Goal: Task Accomplishment & Management: Manage account settings

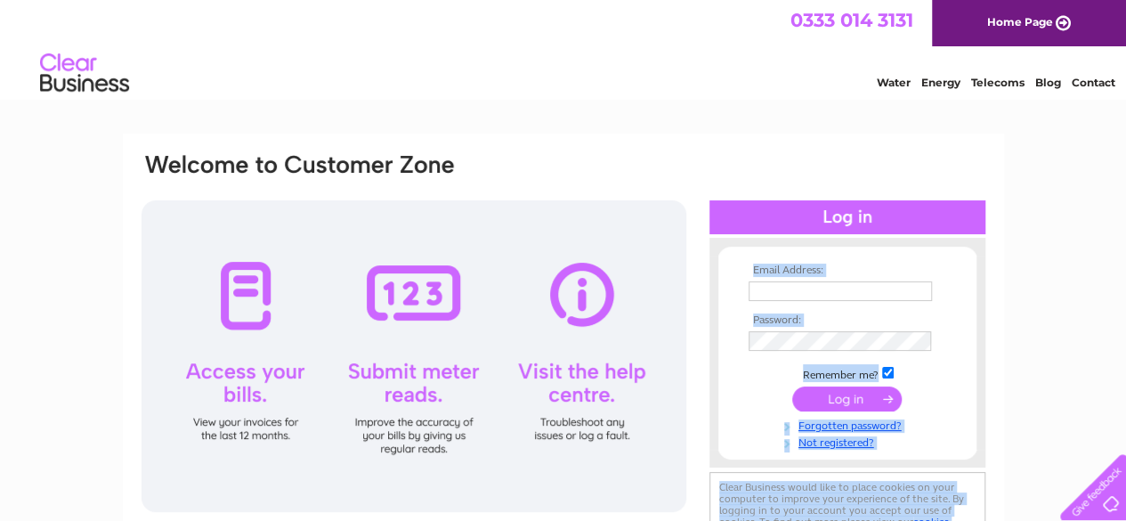
drag, startPoint x: 748, startPoint y: 248, endPoint x: 659, endPoint y: 204, distance: 99.5
click at [672, 226] on div "Email Address: Password:" at bounding box center [564, 352] width 848 height 402
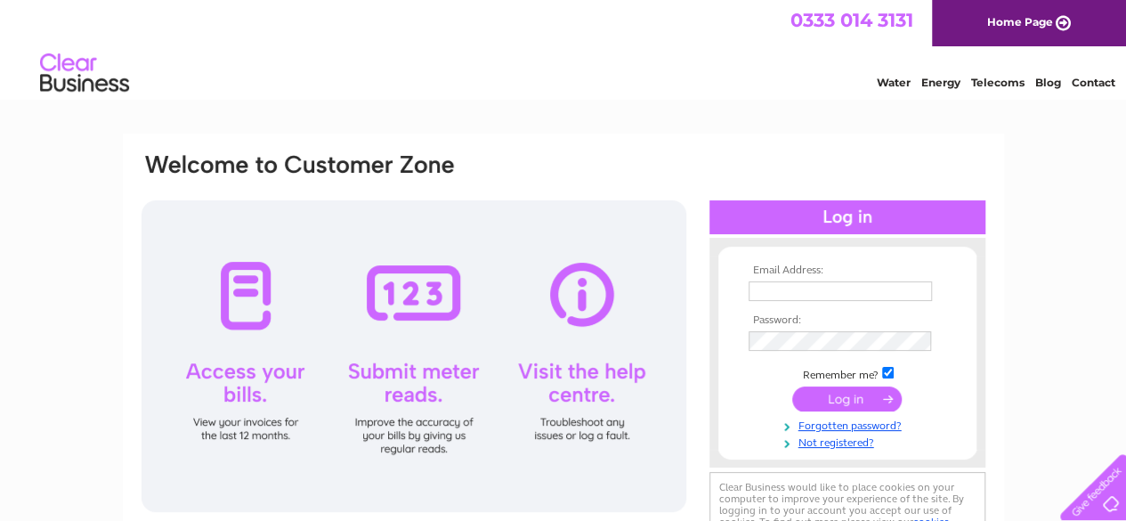
click at [835, 215] on div at bounding box center [848, 217] width 276 height 34
click at [803, 270] on th "Email Address:" at bounding box center [847, 270] width 207 height 12
click at [799, 289] on input "text" at bounding box center [841, 291] width 185 height 21
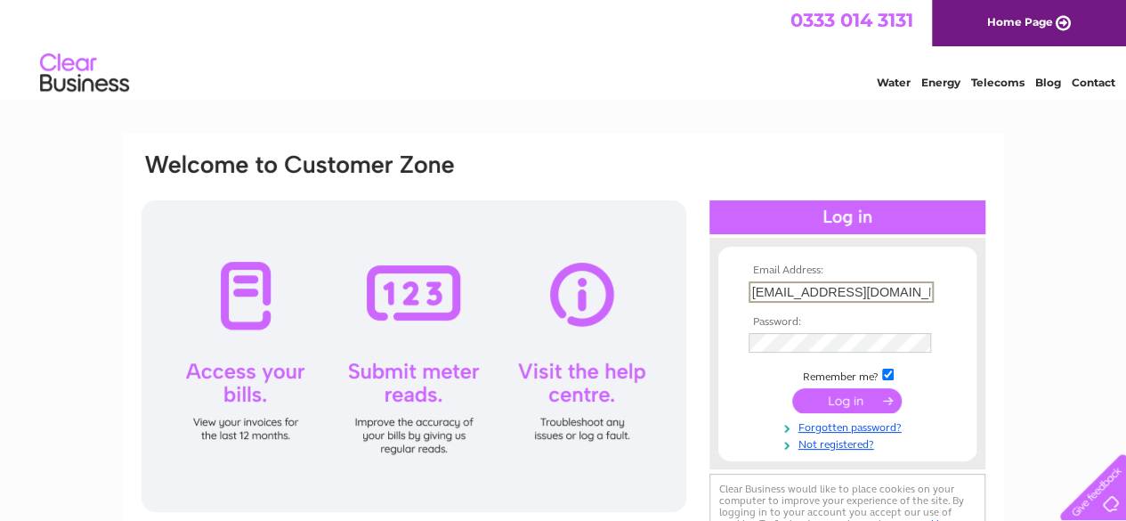
type input "mcffishing@yahoo.co.uk"
click at [889, 374] on input "checkbox" at bounding box center [888, 373] width 12 height 12
checkbox input "false"
click at [839, 407] on input "submit" at bounding box center [847, 398] width 110 height 25
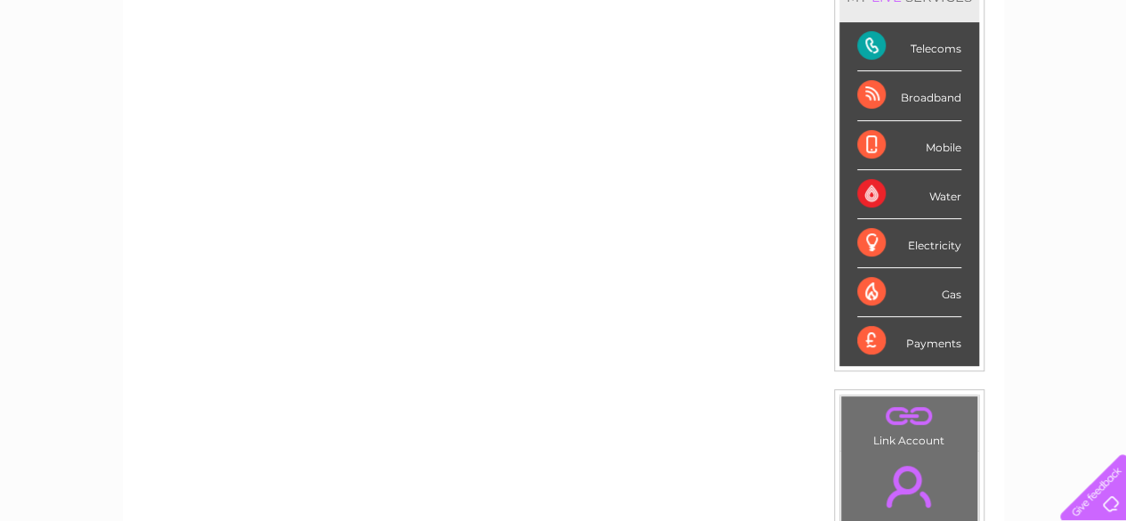
scroll to position [177, 0]
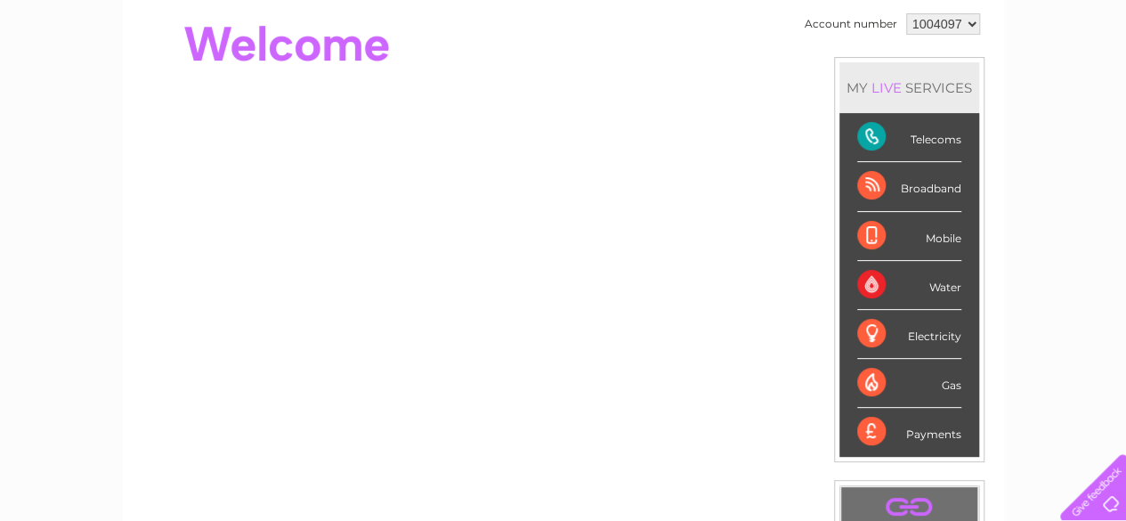
click at [872, 146] on div "Telecoms" at bounding box center [909, 137] width 104 height 49
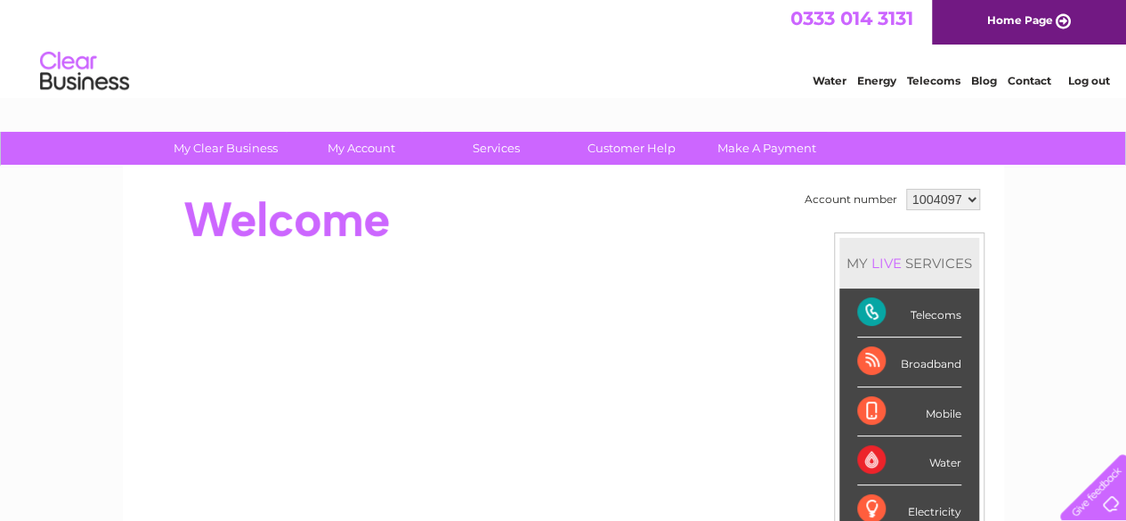
scroll to position [0, 0]
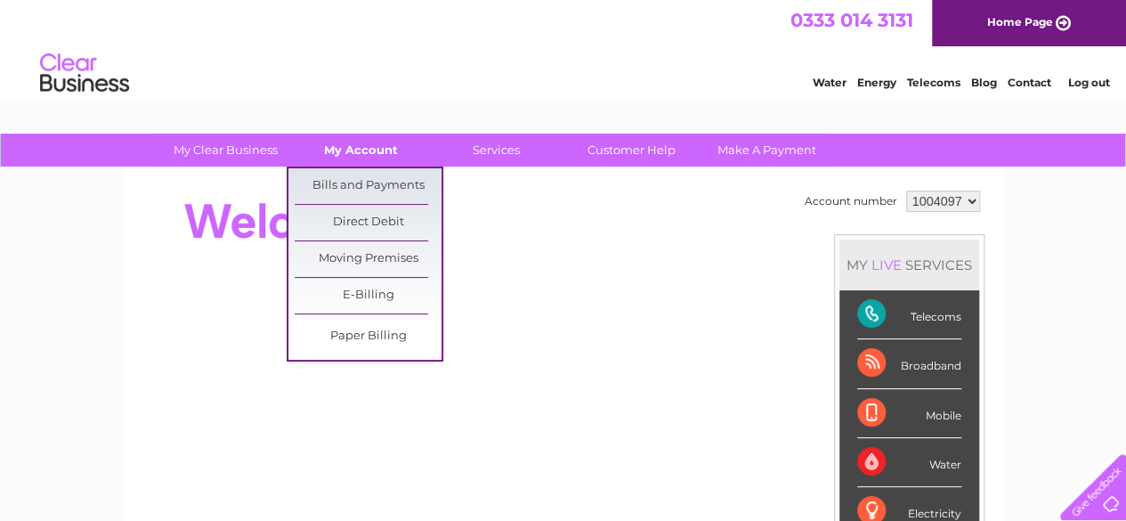
click at [360, 149] on link "My Account" at bounding box center [361, 150] width 147 height 33
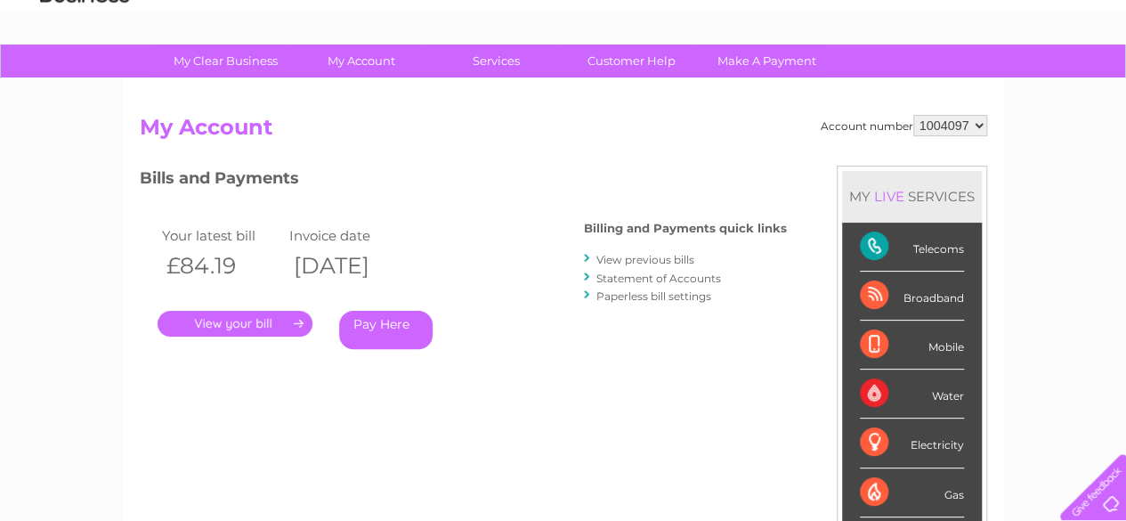
scroll to position [178, 0]
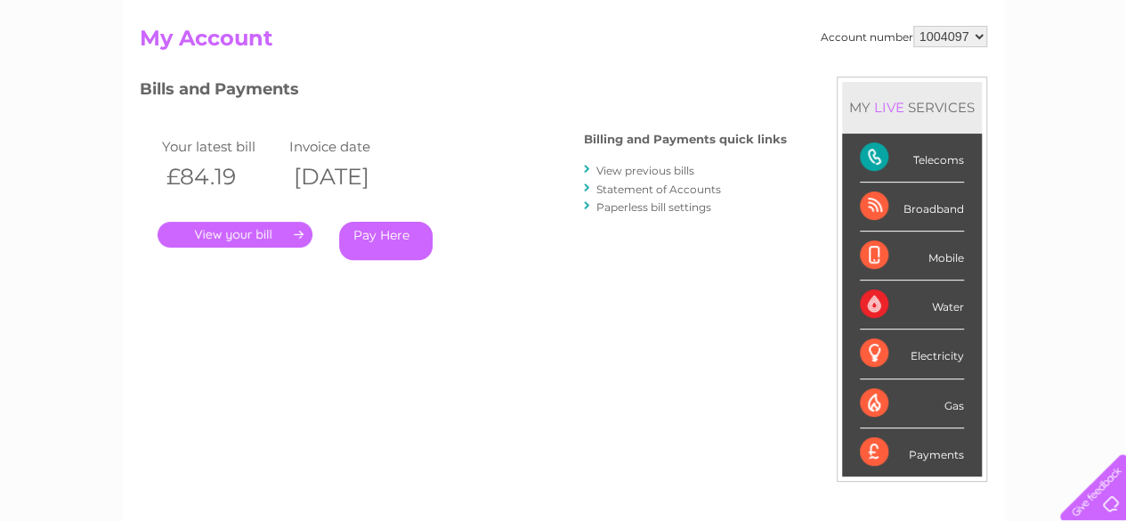
click at [228, 231] on link "." at bounding box center [235, 235] width 155 height 26
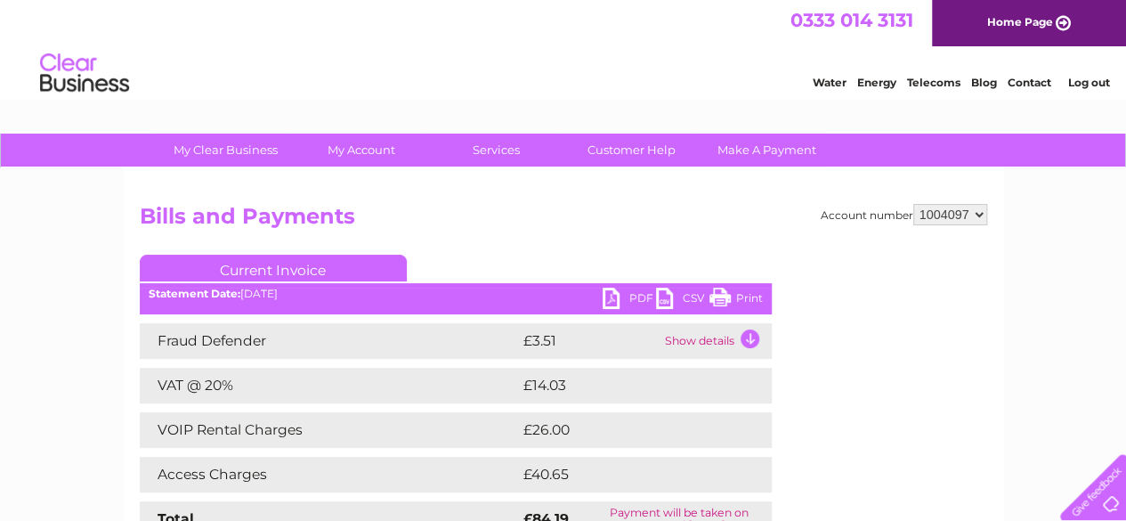
click at [1089, 78] on link "Log out" at bounding box center [1089, 82] width 42 height 13
